Goal: Use online tool/utility: Utilize a website feature to perform a specific function

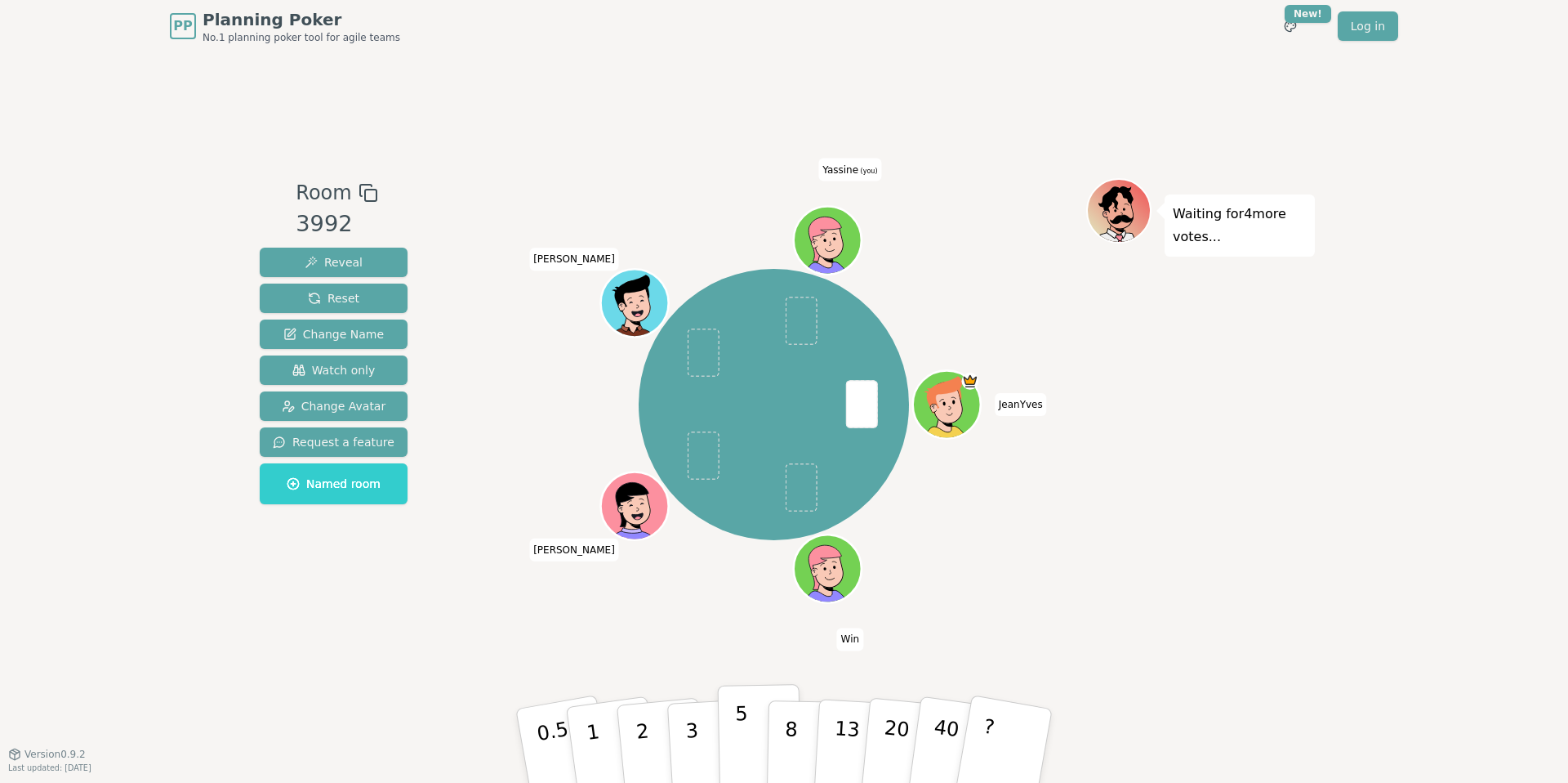
click at [749, 733] on button "5" at bounding box center [760, 746] width 85 height 124
click at [694, 744] on p "3" at bounding box center [693, 747] width 18 height 89
click at [747, 749] on button "5" at bounding box center [760, 746] width 85 height 124
click at [691, 725] on p "3" at bounding box center [693, 747] width 18 height 89
click at [691, 719] on p "3" at bounding box center [693, 747] width 18 height 89
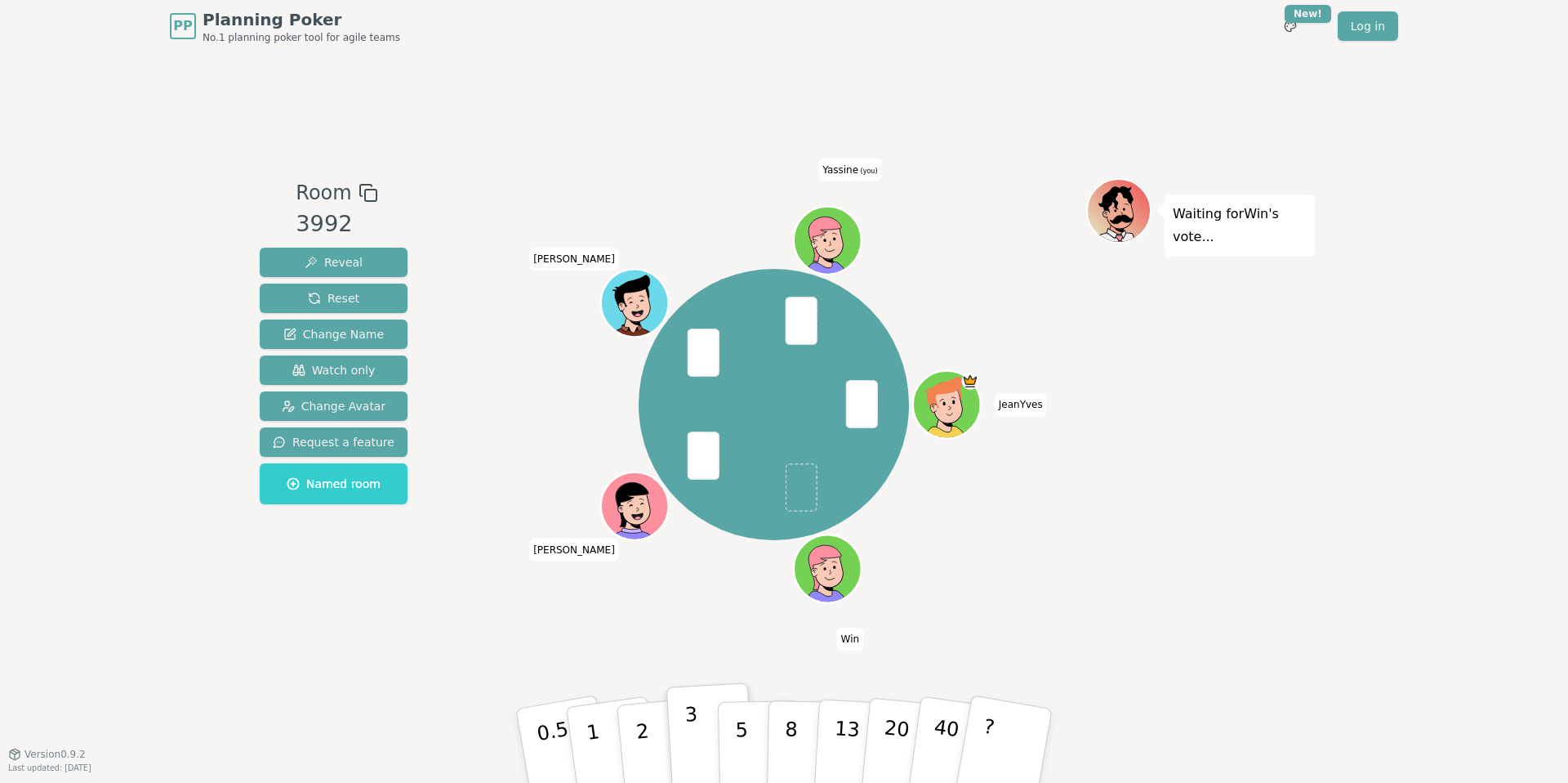
click at [691, 719] on p "3" at bounding box center [693, 747] width 18 height 89
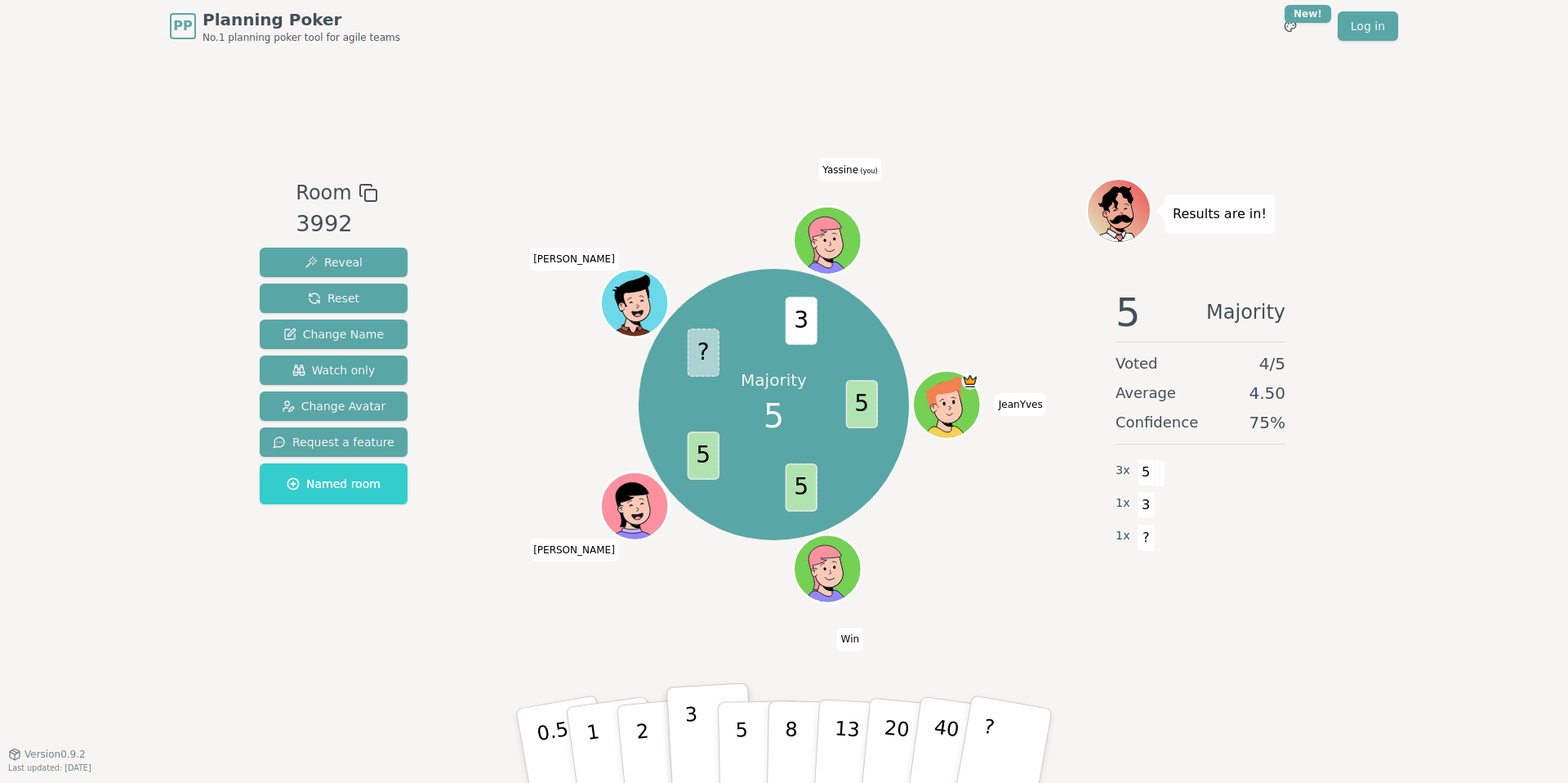
click at [696, 747] on p "3" at bounding box center [693, 747] width 18 height 89
click at [695, 730] on p "3" at bounding box center [693, 747] width 18 height 89
click at [745, 731] on p "5" at bounding box center [742, 746] width 14 height 88
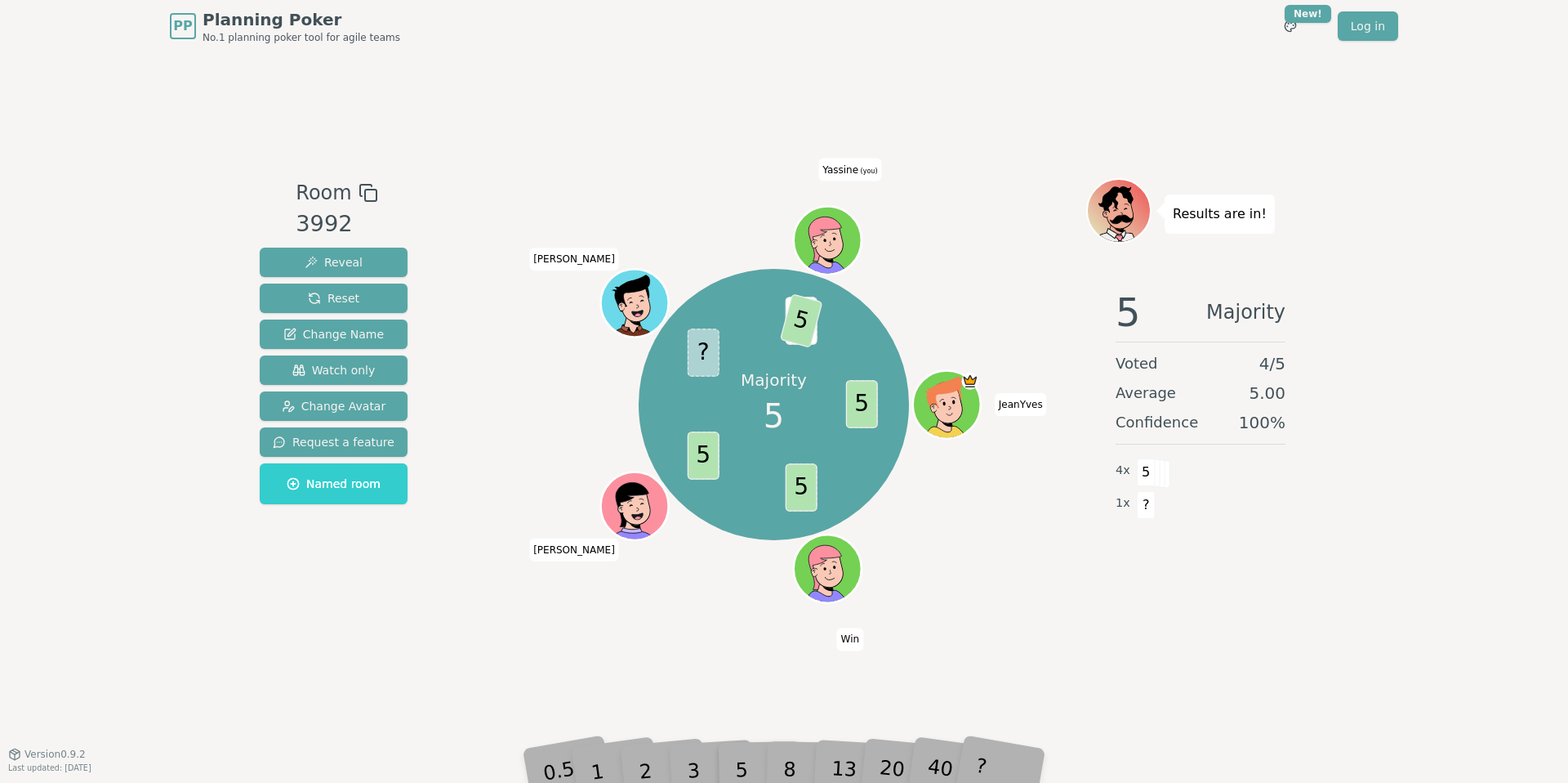
click at [708, 730] on div "3" at bounding box center [711, 745] width 52 height 60
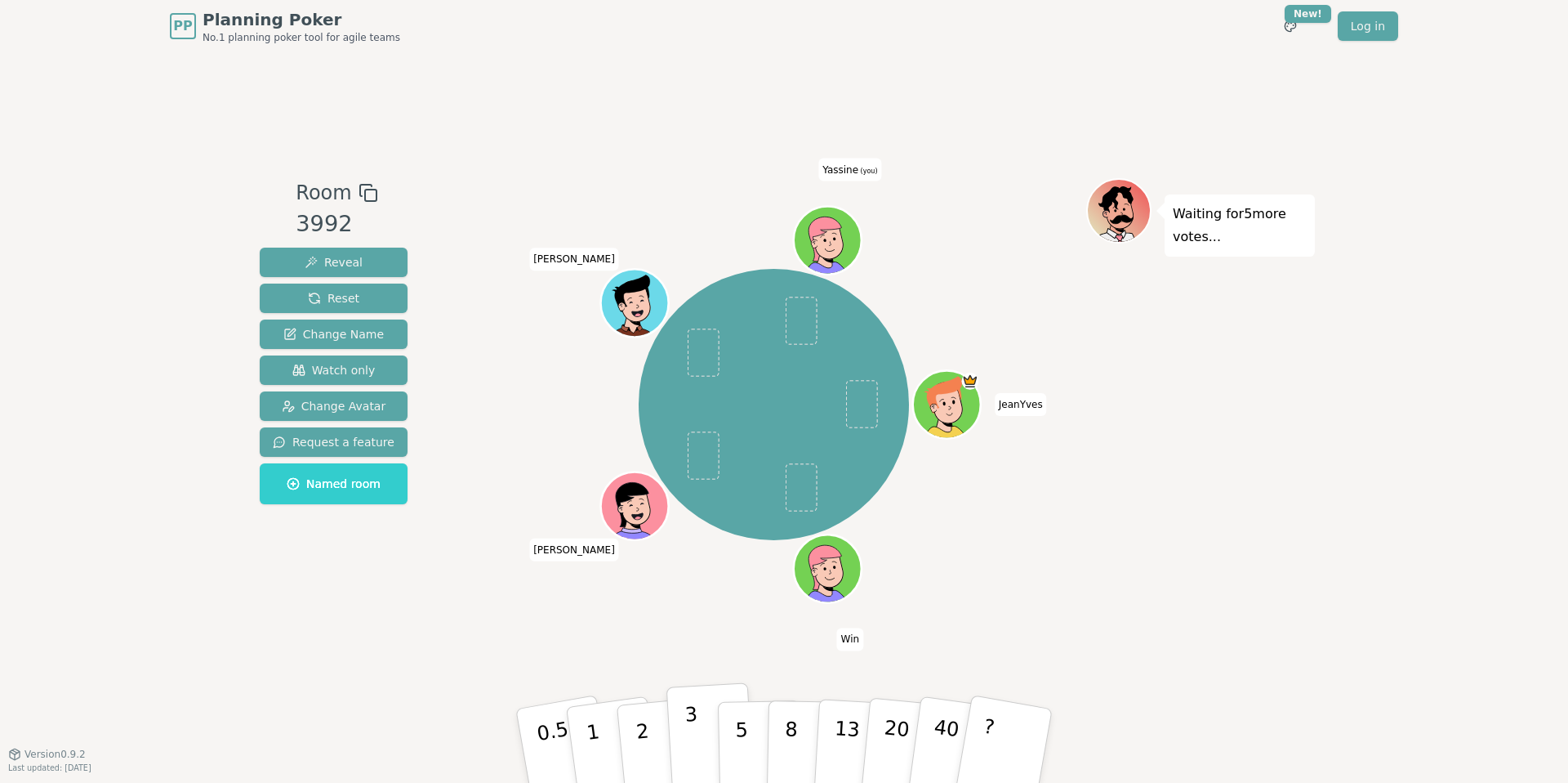
click at [702, 732] on button "3" at bounding box center [710, 746] width 89 height 128
click at [686, 761] on button "3" at bounding box center [710, 746] width 89 height 128
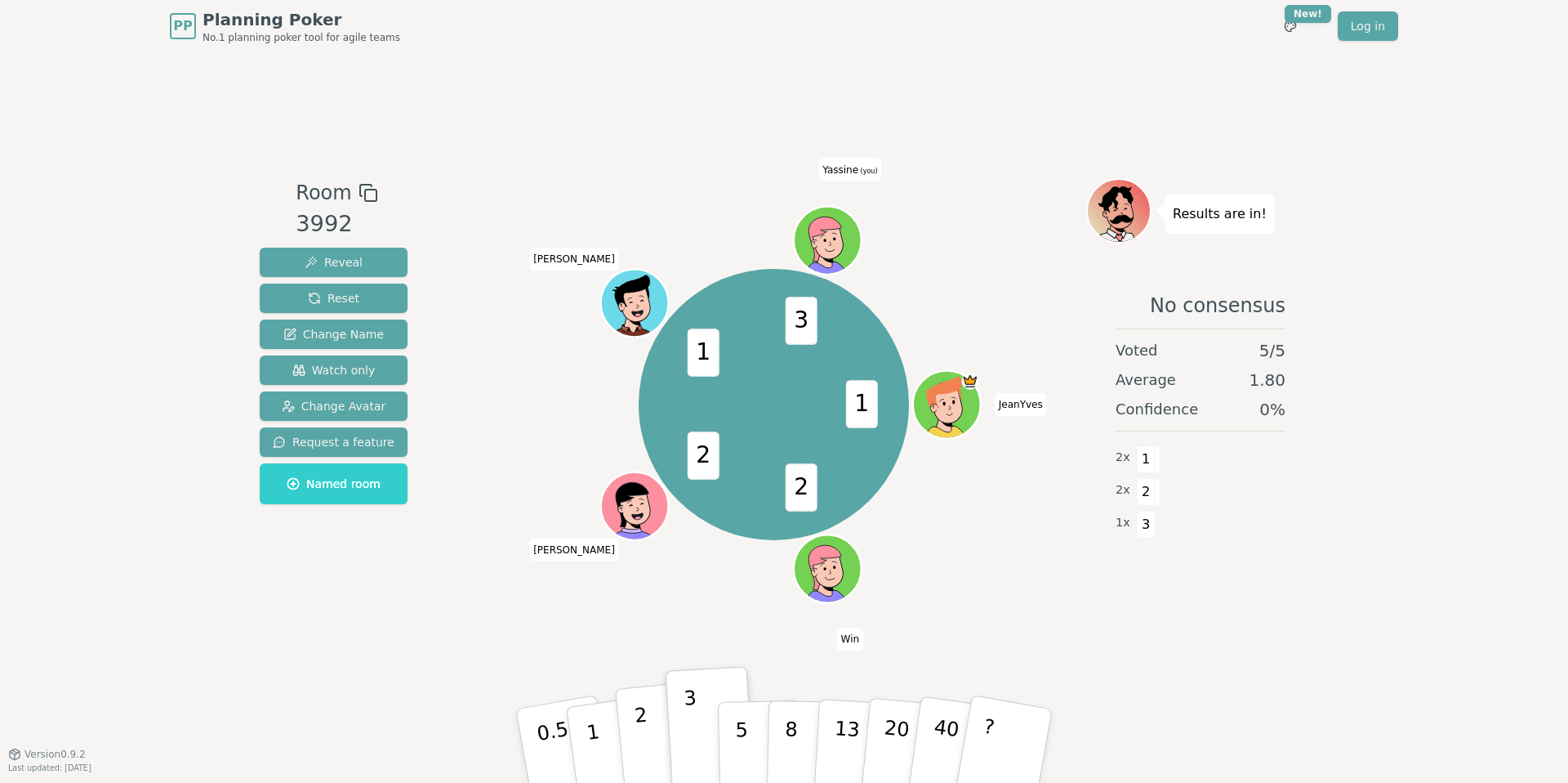
click at [644, 751] on p "2" at bounding box center [644, 747] width 21 height 89
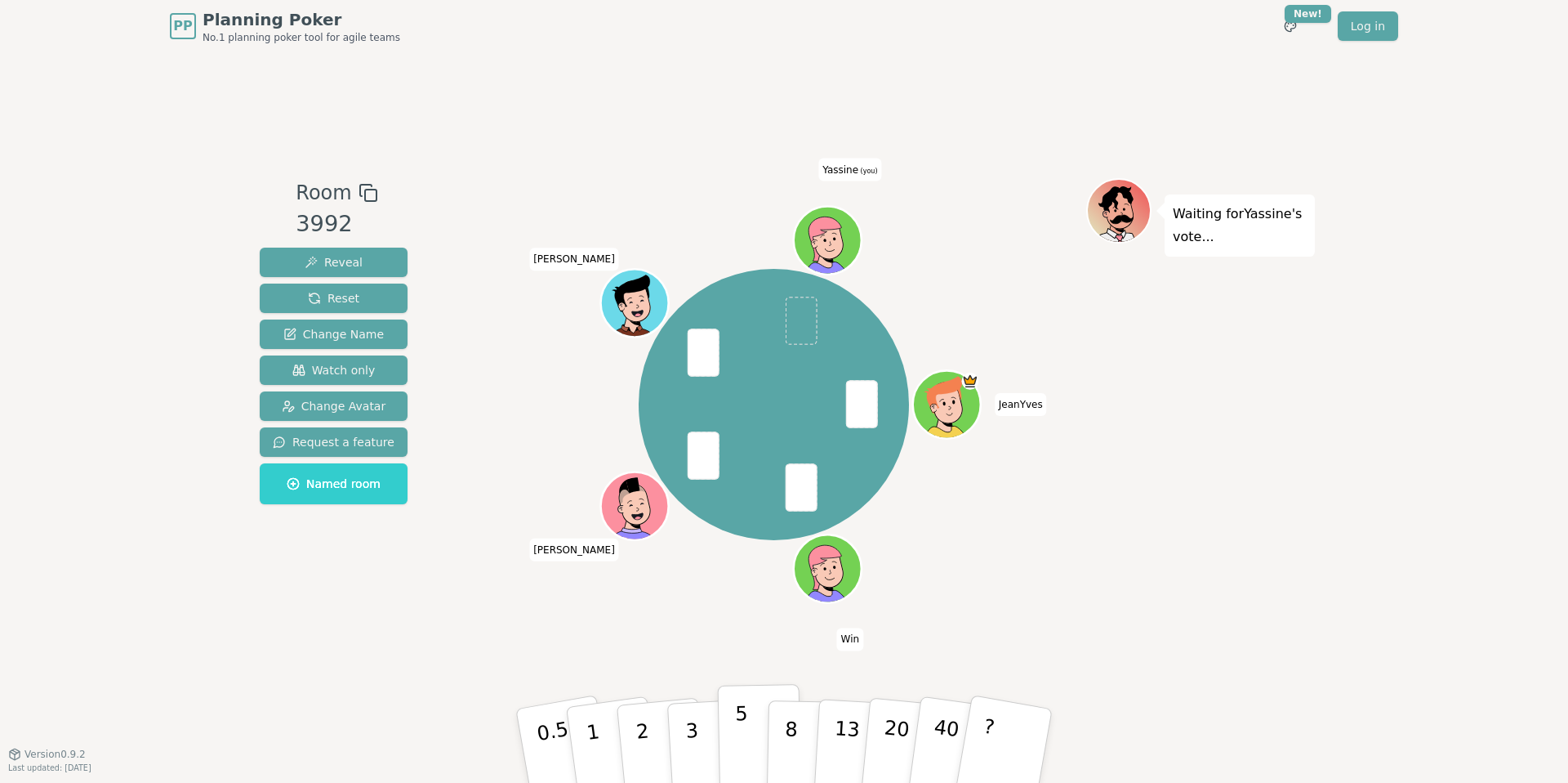
click at [728, 742] on button "5" at bounding box center [760, 746] width 85 height 124
click at [1022, 736] on button "?" at bounding box center [1004, 745] width 102 height 134
